Goal: Information Seeking & Learning: Learn about a topic

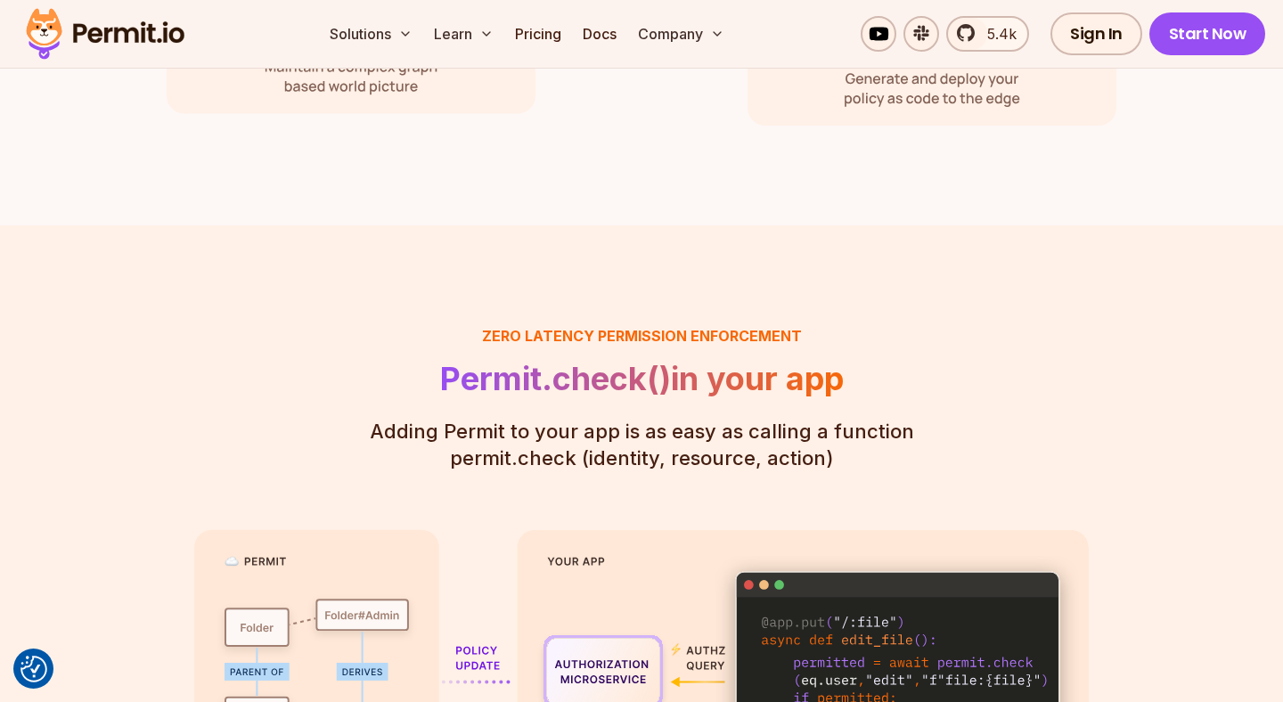
scroll to position [2827, 0]
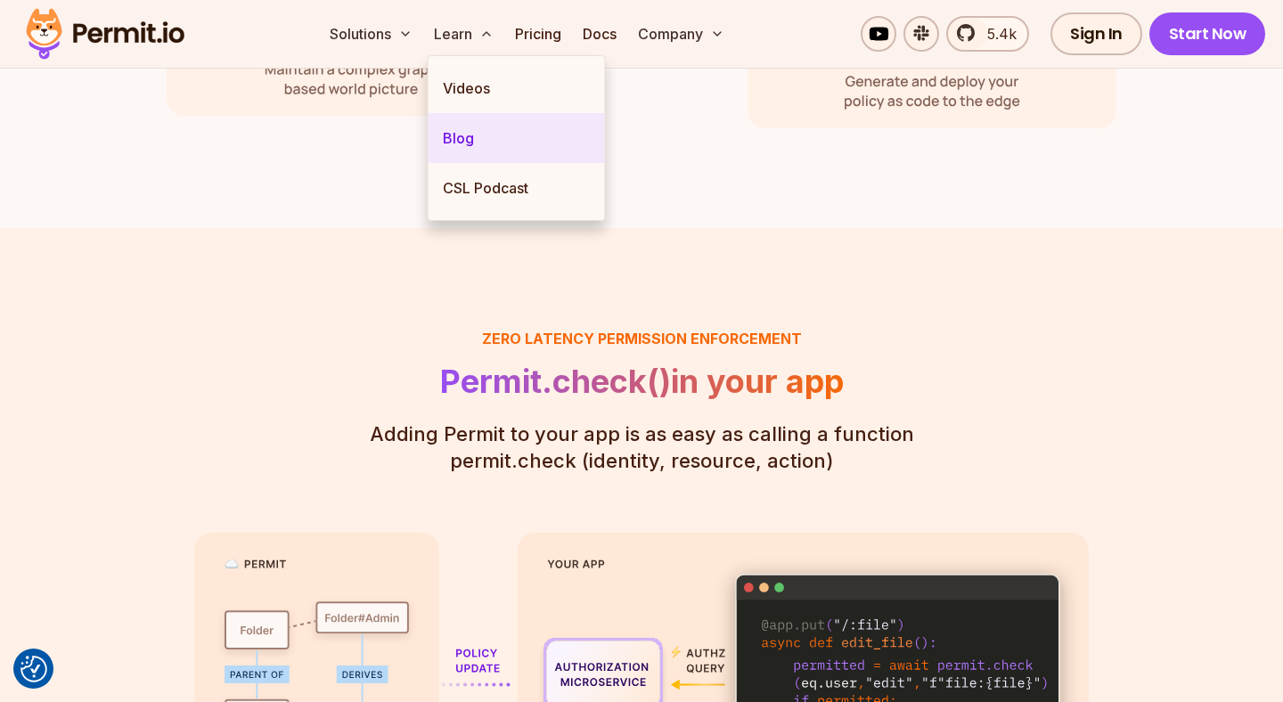
click at [485, 127] on link "Blog" at bounding box center [516, 138] width 176 height 50
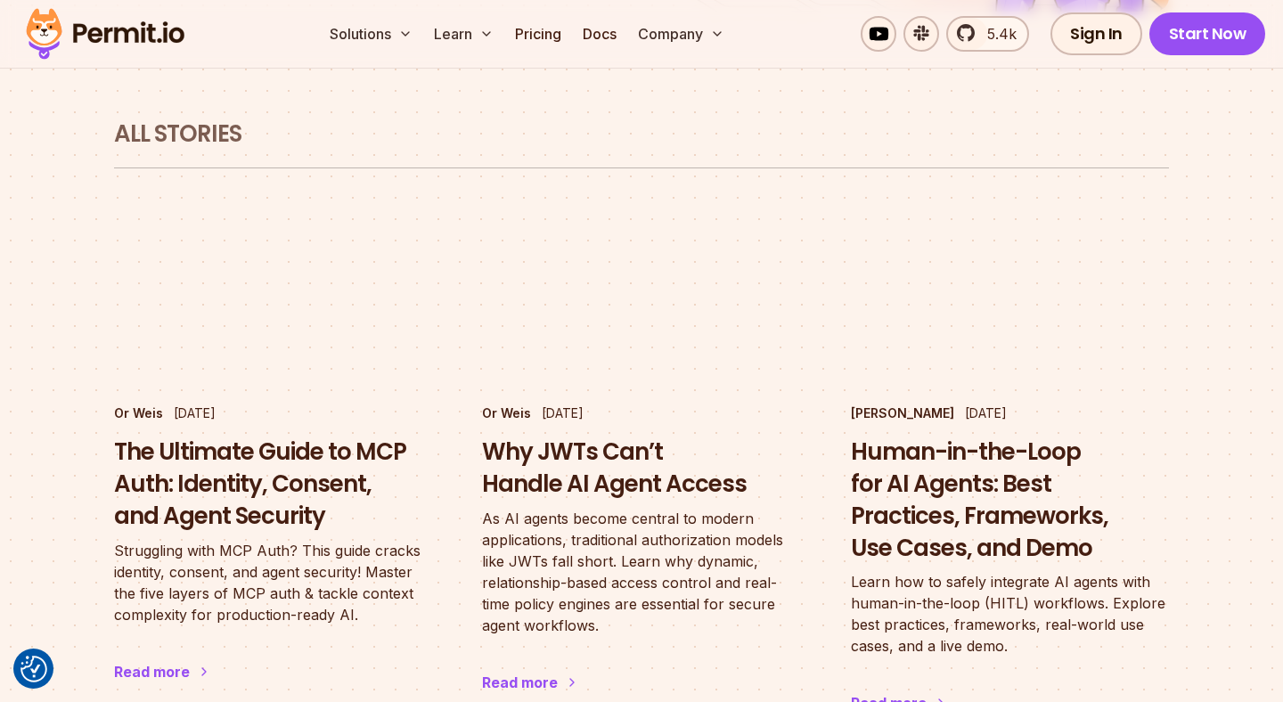
scroll to position [1063, 0]
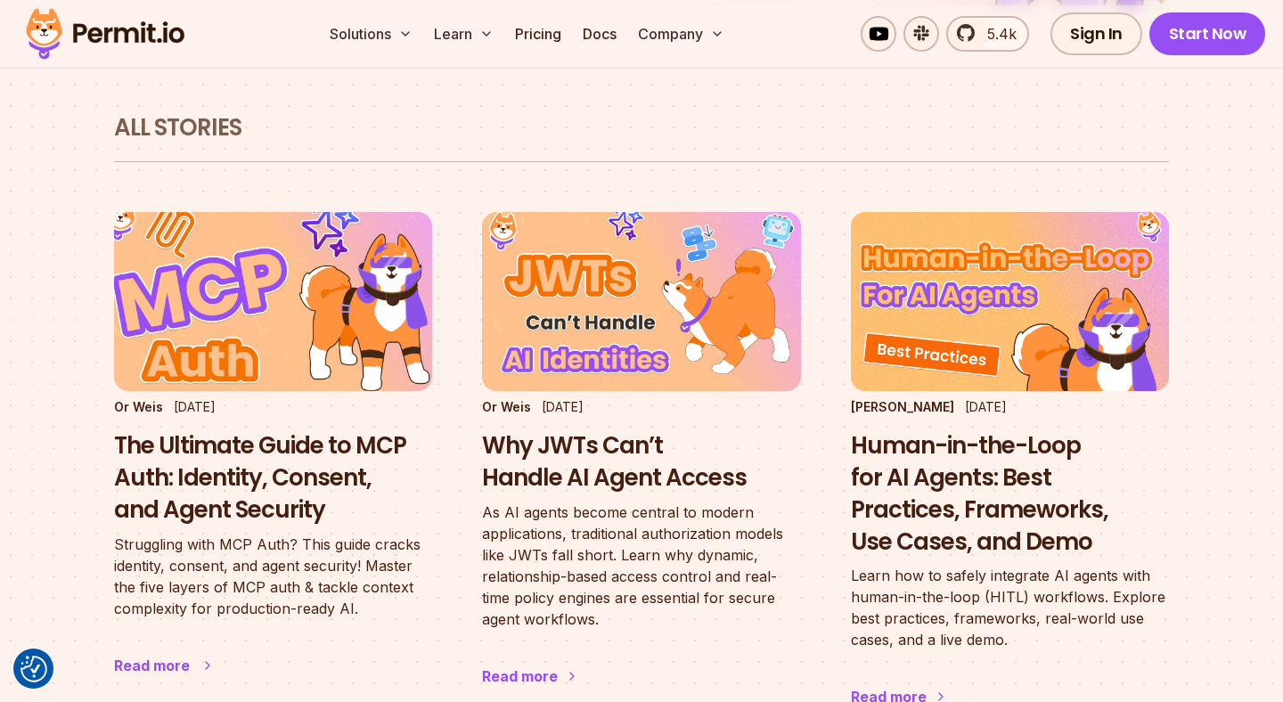
click at [334, 430] on h3 "The Ultimate Guide to MCP Auth: Identity, Consent, and Agent Security" at bounding box center [273, 477] width 318 height 95
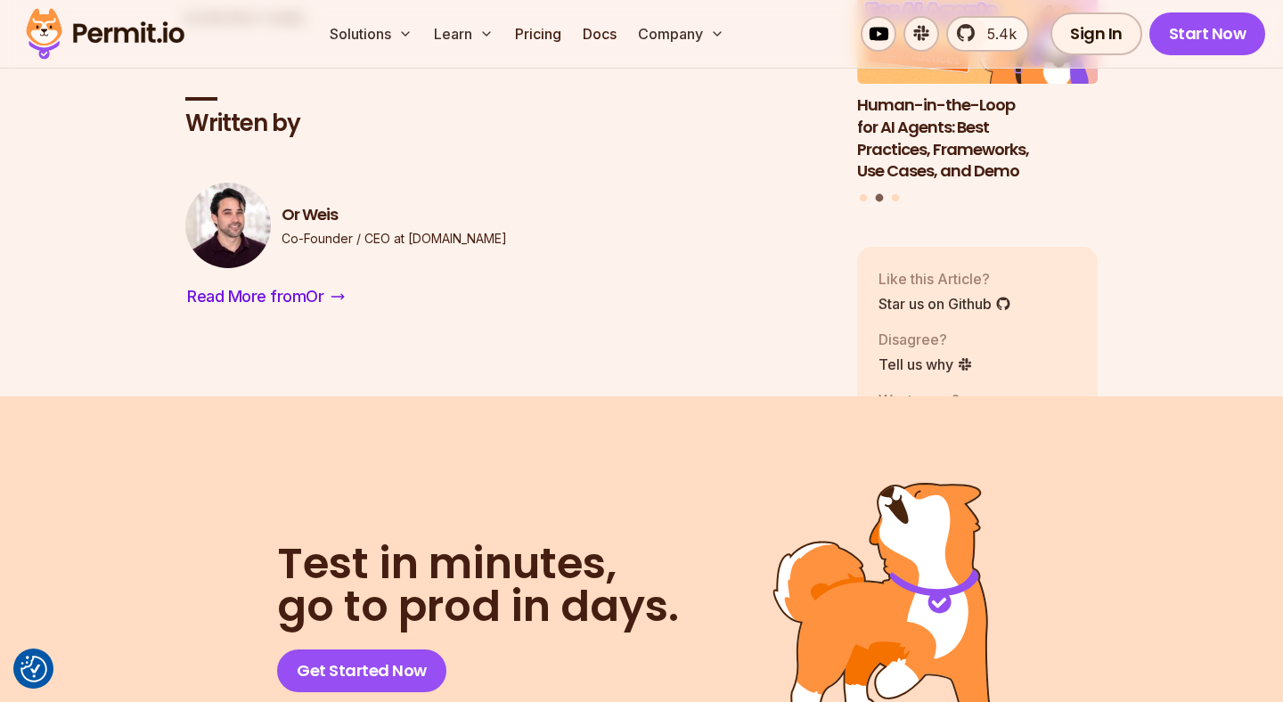
scroll to position [6095, 0]
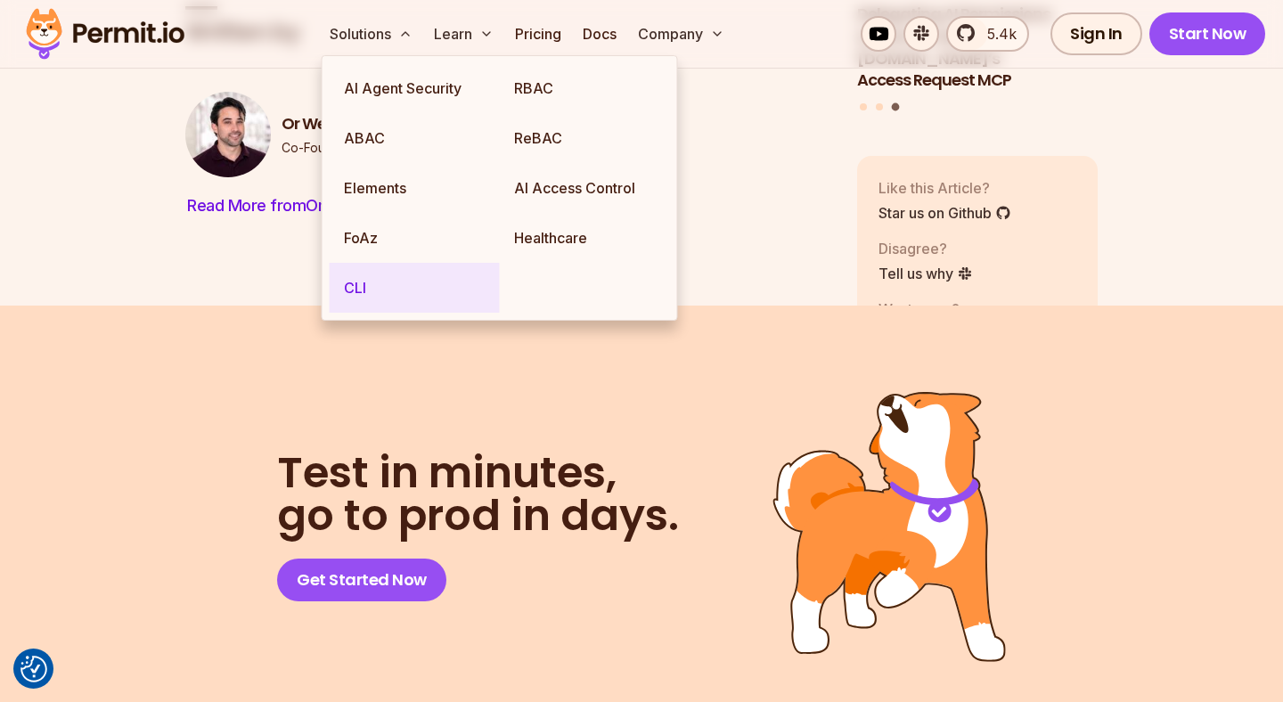
click at [371, 291] on link "CLI" at bounding box center [415, 288] width 170 height 50
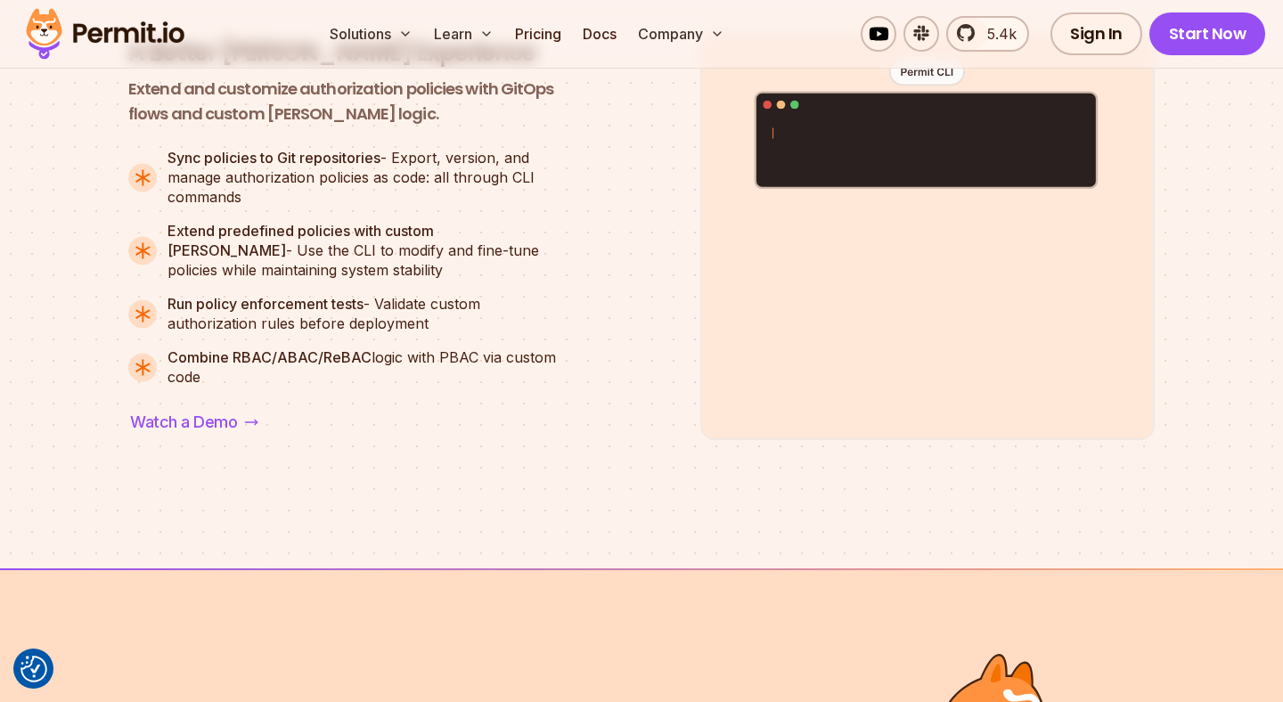
scroll to position [3377, 0]
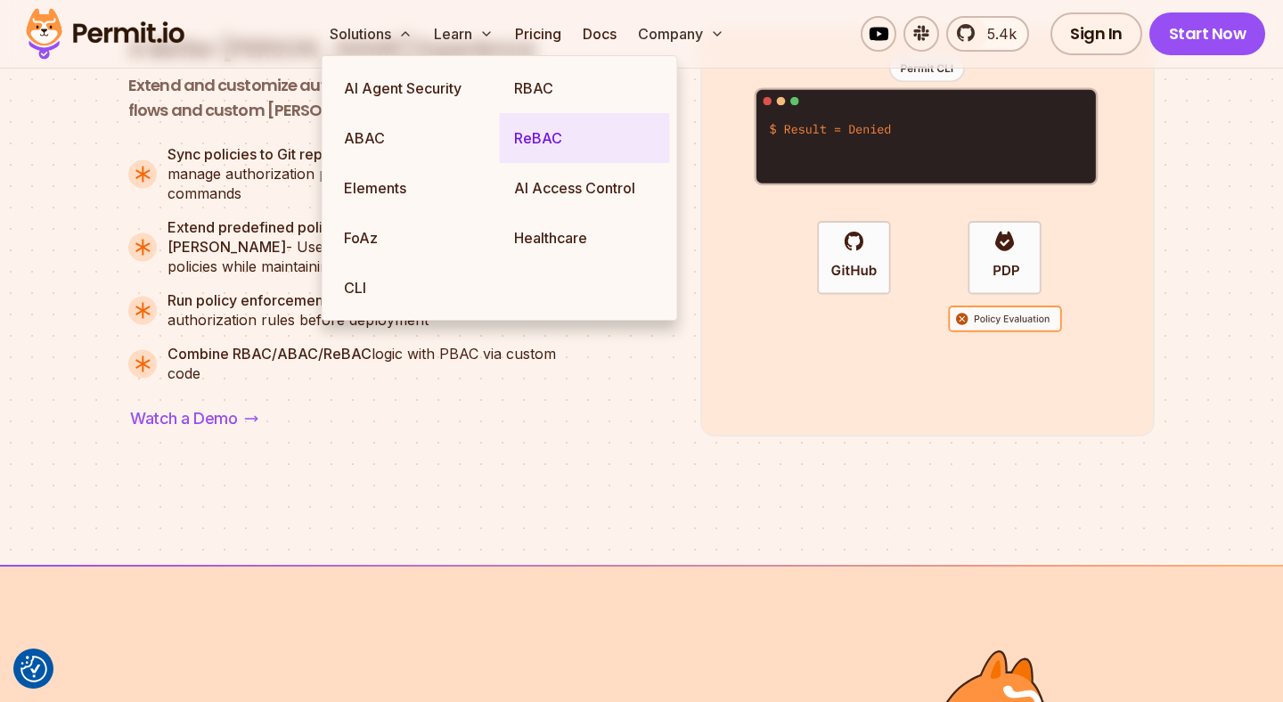
click at [541, 134] on link "ReBAC" at bounding box center [585, 138] width 170 height 50
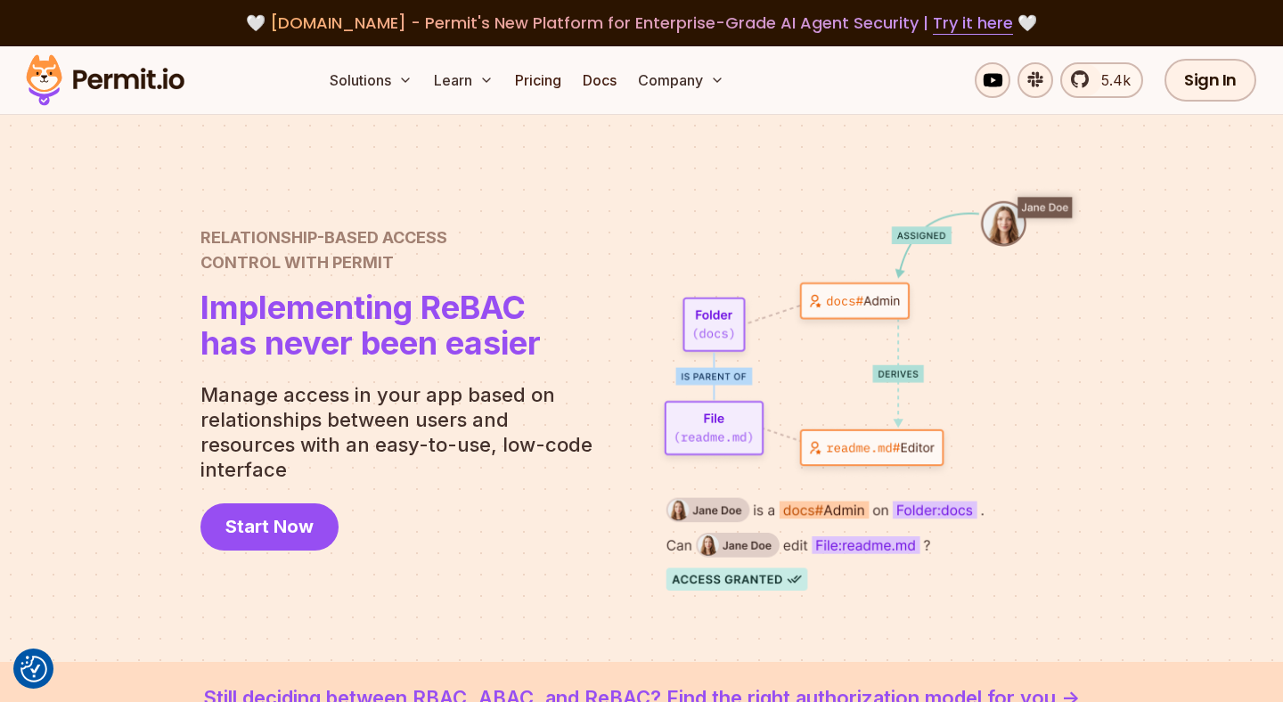
click at [144, 413] on div at bounding box center [641, 388] width 1283 height 547
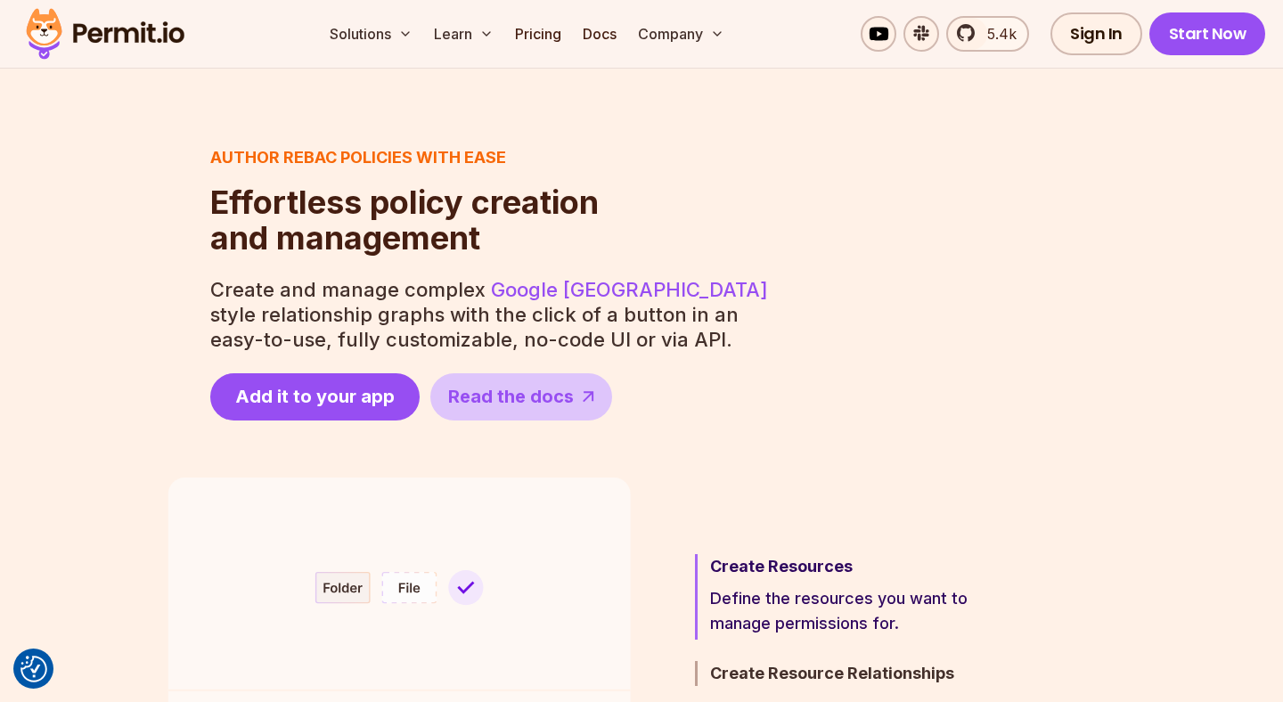
scroll to position [697, 0]
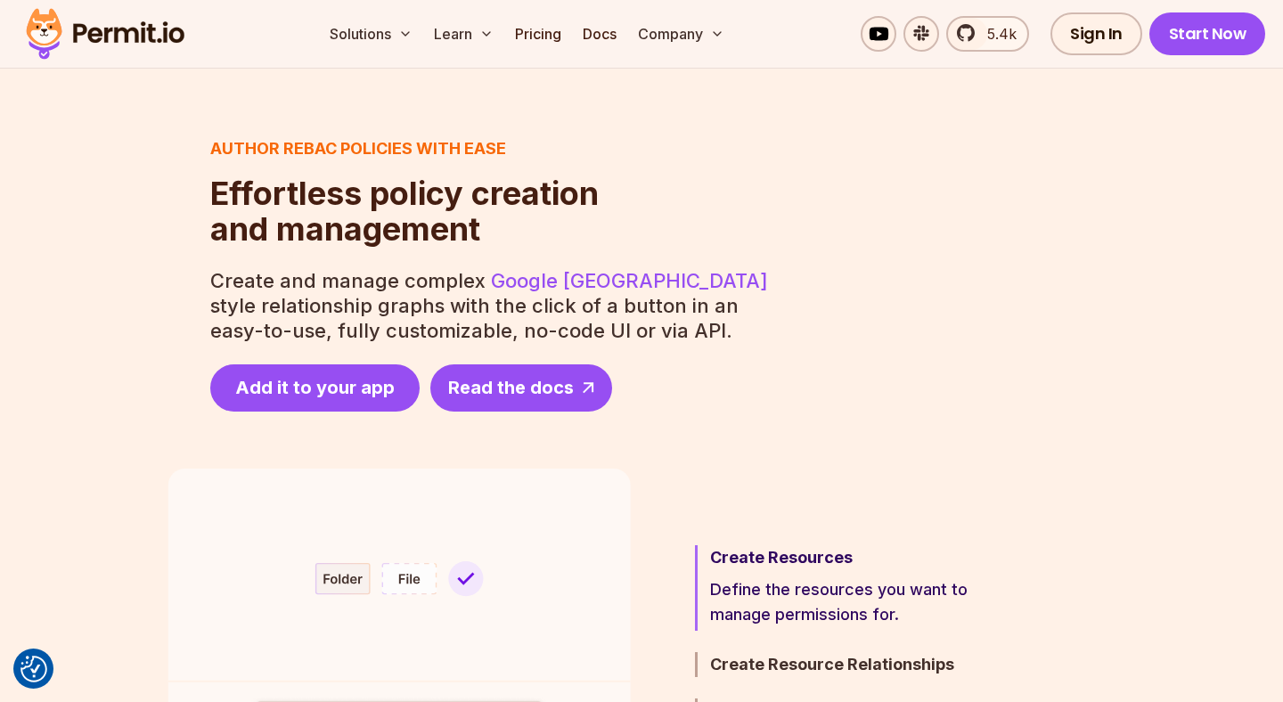
click at [495, 387] on span "Read the docs" at bounding box center [511, 387] width 126 height 25
